Goal: Check status: Check status

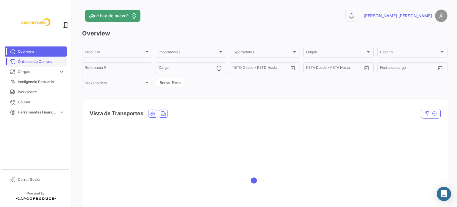
click at [27, 62] on span "Órdenes de Compra" at bounding box center [41, 61] width 46 height 5
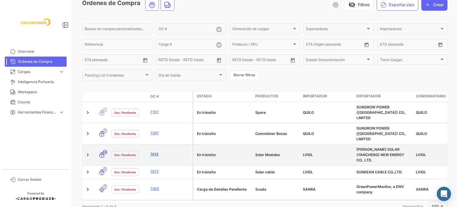
scroll to position [32, 0]
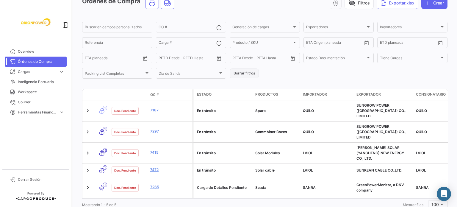
click at [243, 72] on button "Borrar filtros" at bounding box center [243, 73] width 29 height 10
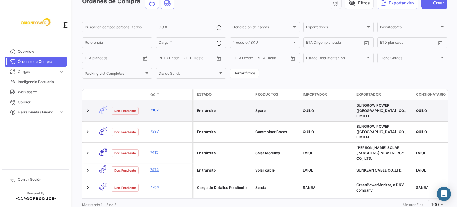
click at [152, 108] on link "7187" at bounding box center [170, 109] width 40 height 5
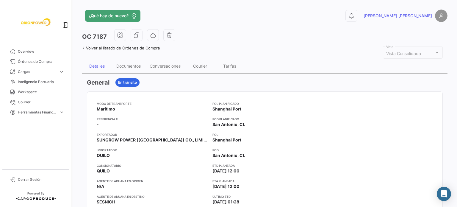
click at [83, 48] on icon at bounding box center [84, 48] width 4 height 4
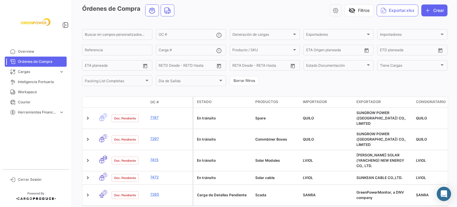
scroll to position [25, 0]
